Goal: Transaction & Acquisition: Purchase product/service

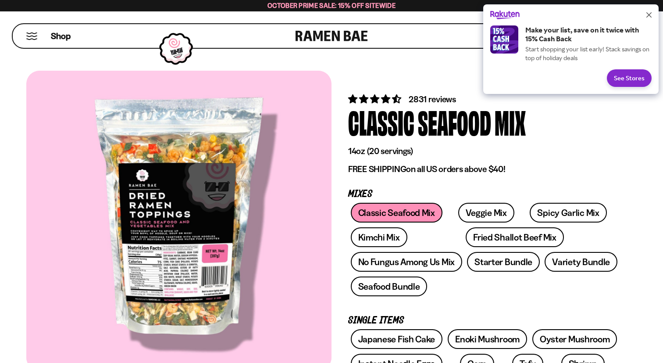
click at [318, 36] on link at bounding box center [332, 36] width 72 height 24
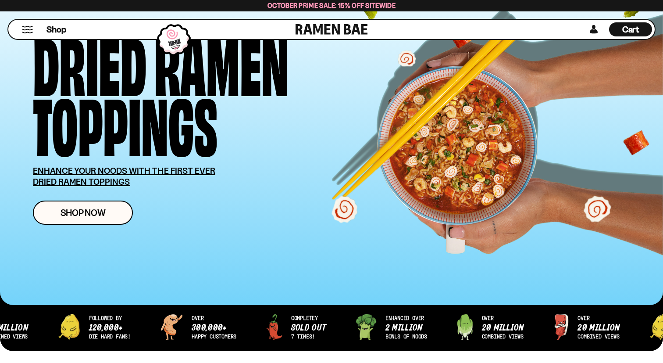
scroll to position [82, 0]
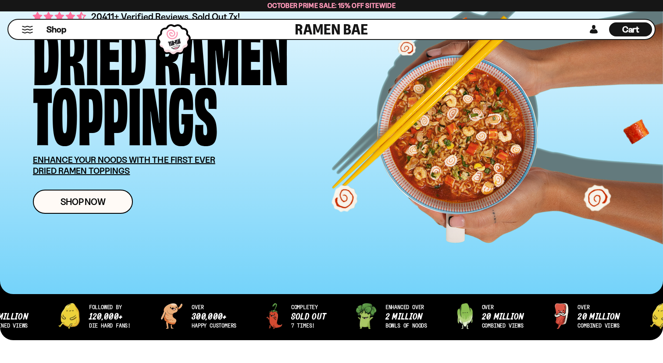
click at [33, 32] on button "Mobile Menu Trigger" at bounding box center [28, 29] width 12 height 7
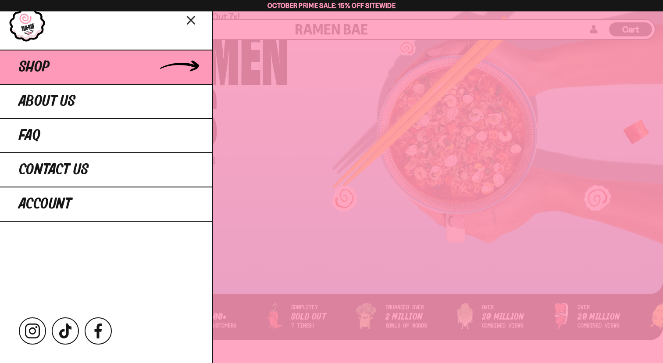
click at [39, 62] on span "Shop" at bounding box center [34, 67] width 31 height 16
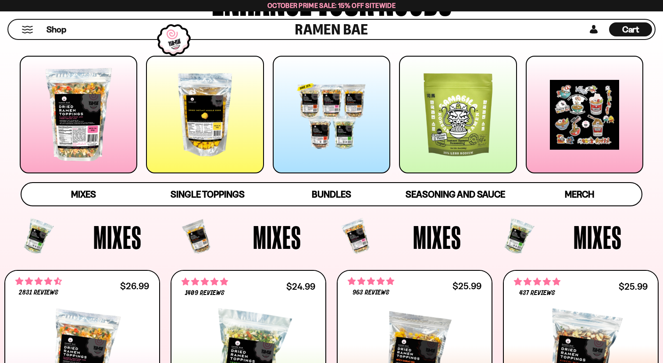
scroll to position [123, 0]
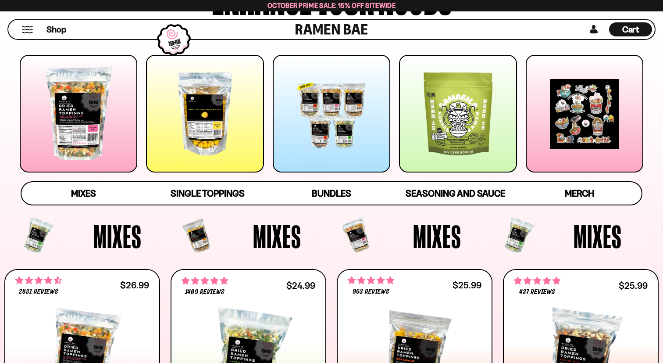
click at [108, 157] on div at bounding box center [79, 114] width 118 height 118
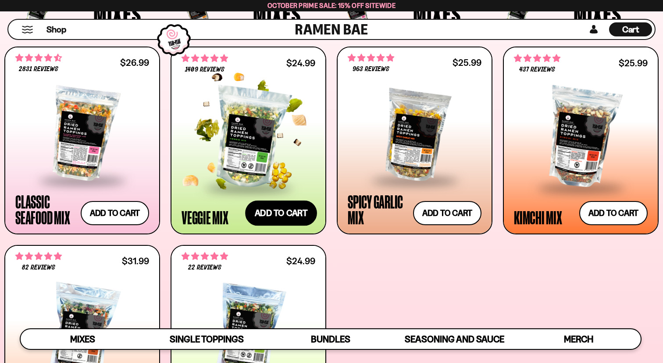
scroll to position [341, 0]
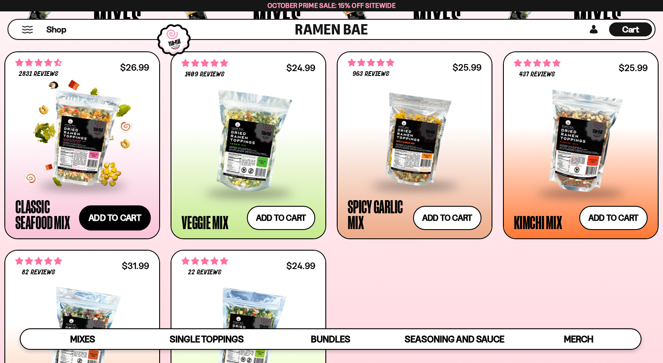
click at [124, 218] on button "Add to cart Add ― Regular price $26.99 Regular price Sale price $26.99 Unit pri…" at bounding box center [115, 217] width 72 height 25
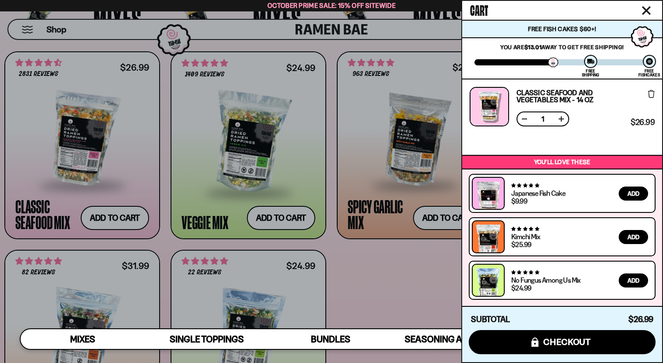
click at [648, 9] on icon "Close cart" at bounding box center [647, 11] width 8 height 8
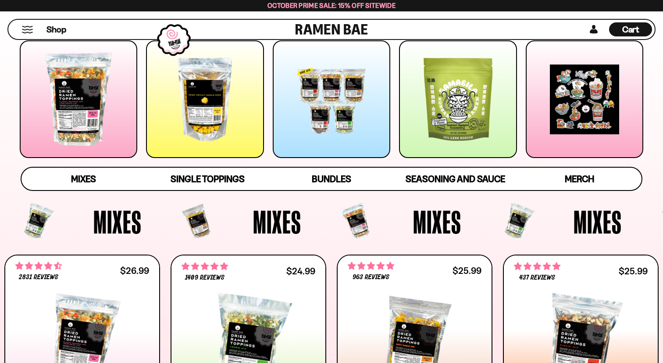
click at [572, 122] on div at bounding box center [585, 99] width 118 height 118
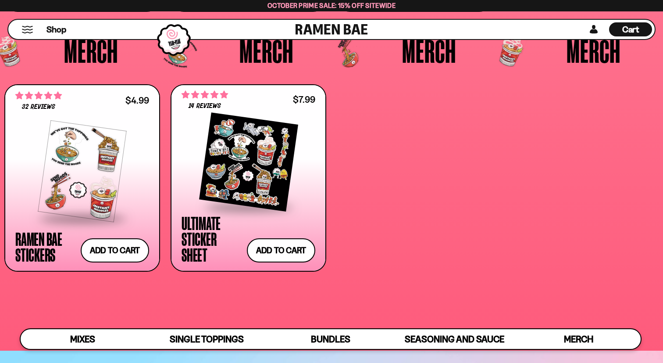
scroll to position [2344, 0]
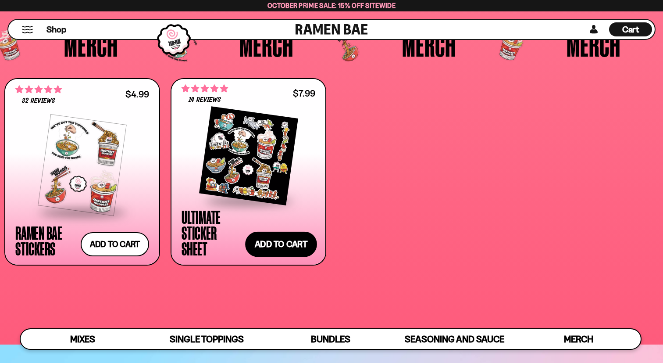
click at [278, 247] on button "Add to cart Add ― Regular price $7.99 Regular price Sale price $7.99 Unit price…" at bounding box center [281, 244] width 72 height 25
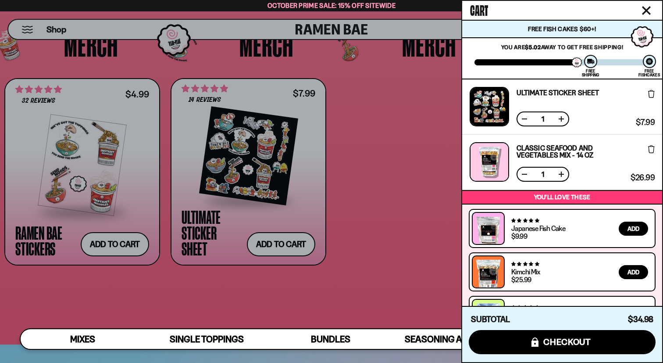
click at [647, 12] on icon "Close cart" at bounding box center [646, 10] width 9 height 9
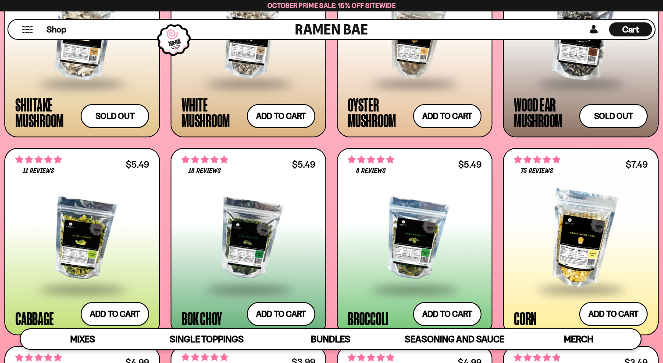
scroll to position [1299, 0]
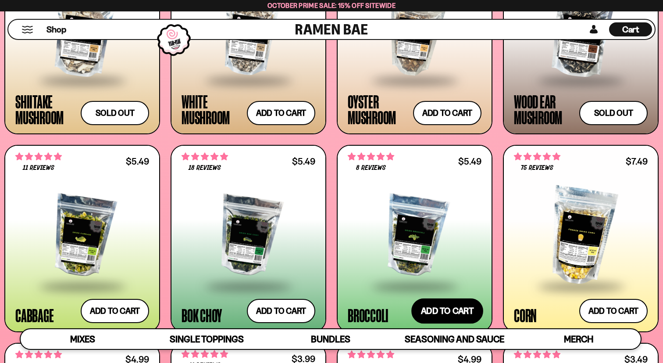
click at [436, 312] on button "Add to cart Add ― Regular price $5.49 Regular price Sale price $5.49 Unit price…" at bounding box center [448, 310] width 72 height 25
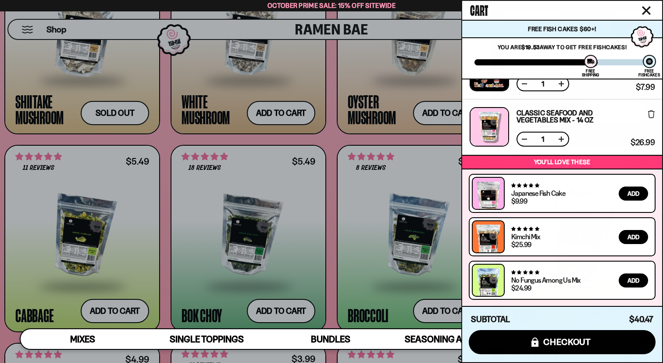
scroll to position [0, 0]
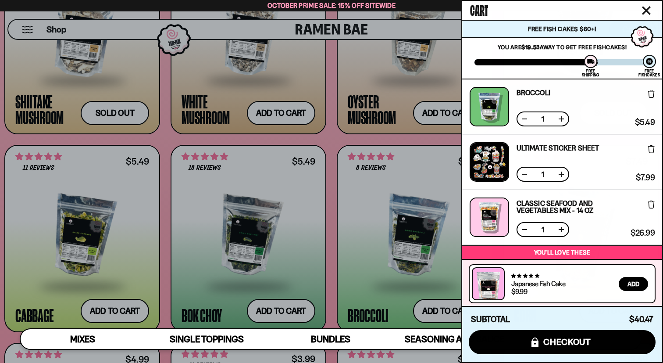
click at [651, 149] on icon at bounding box center [652, 149] width 7 height 8
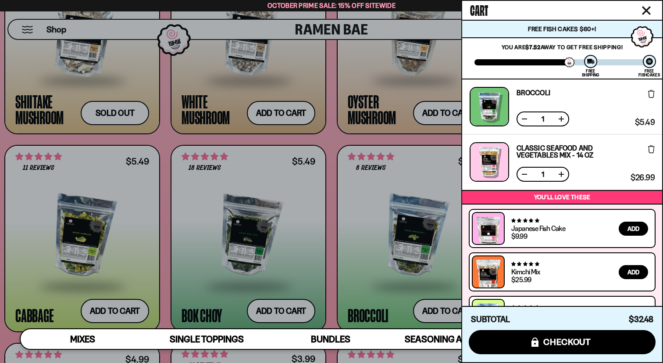
click at [652, 95] on icon at bounding box center [652, 94] width 7 height 8
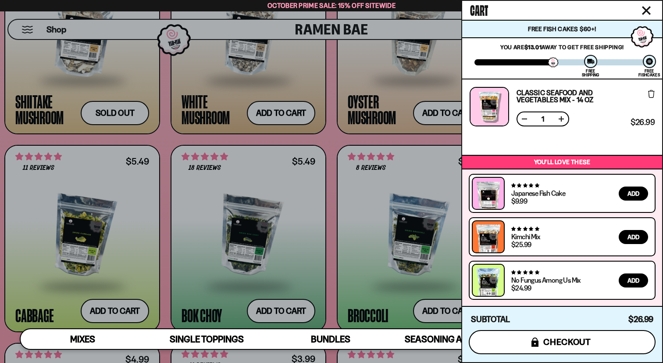
click at [564, 338] on span "checkout" at bounding box center [568, 342] width 48 height 10
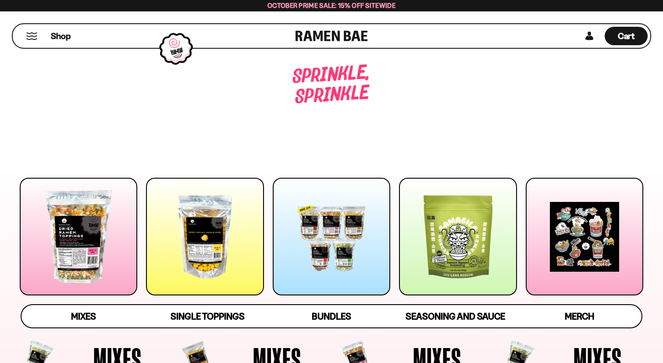
scroll to position [1299, 0]
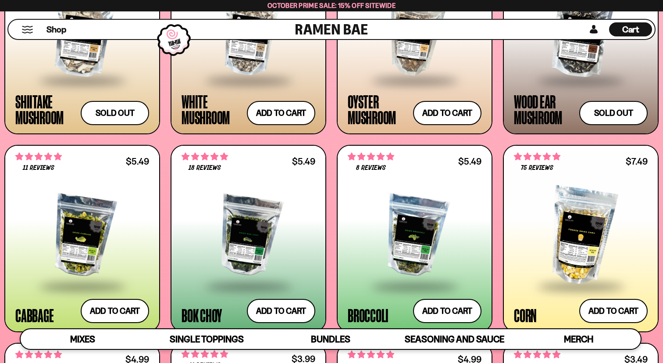
click at [621, 30] on div "Cart D0381C2F-513E-4F90-8A41-6F0A75DCBAAA" at bounding box center [631, 29] width 43 height 14
